Goal: Transaction & Acquisition: Purchase product/service

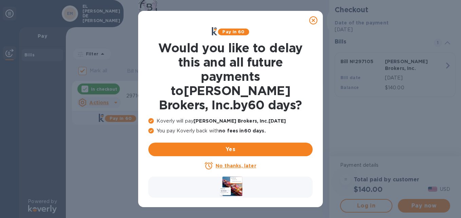
click at [315, 22] on icon at bounding box center [313, 20] width 8 height 8
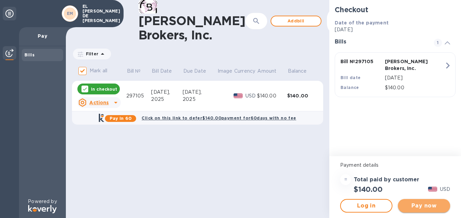
click at [429, 210] on button "Pay now" at bounding box center [424, 206] width 52 height 14
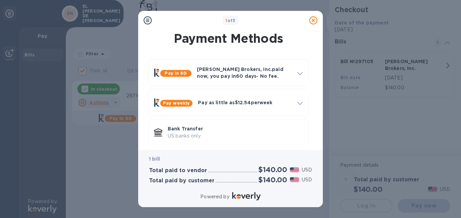
click at [224, 128] on p "Bank Transfer" at bounding box center [235, 128] width 135 height 7
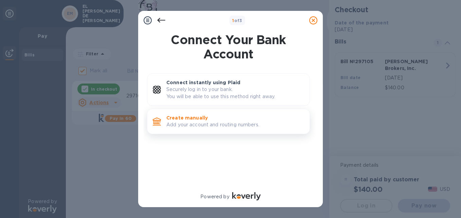
click at [202, 126] on p "Add your account and routing numbers." at bounding box center [235, 124] width 138 height 7
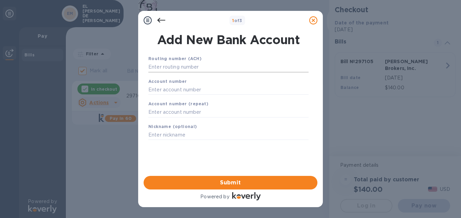
click at [200, 63] on input "text" at bounding box center [228, 67] width 160 height 10
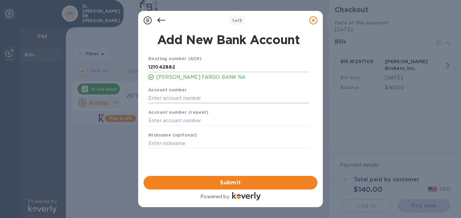
type input "121042882"
click at [170, 98] on input "text" at bounding box center [228, 98] width 160 height 10
type input "1376638555"
click at [239, 123] on input "text" at bounding box center [228, 121] width 160 height 10
type input "1376638555"
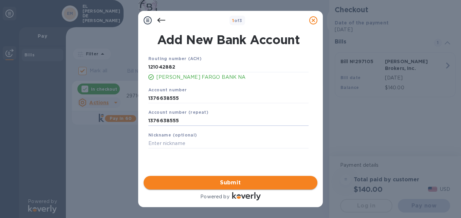
click at [260, 185] on span "Submit" at bounding box center [230, 182] width 163 height 8
